Goal: Navigation & Orientation: Understand site structure

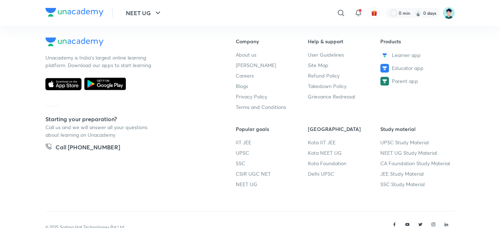
scroll to position [606, 0]
click at [251, 54] on link "About us" at bounding box center [272, 54] width 72 height 8
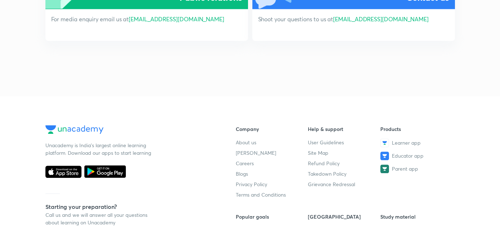
scroll to position [1544, 0]
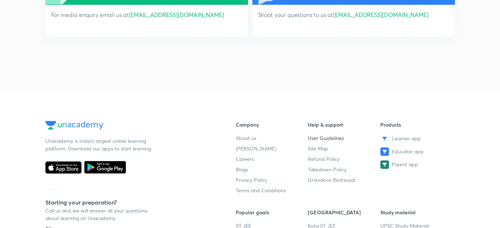
click at [332, 137] on link "User Guidelines" at bounding box center [344, 138] width 72 height 8
